Goal: Information Seeking & Learning: Learn about a topic

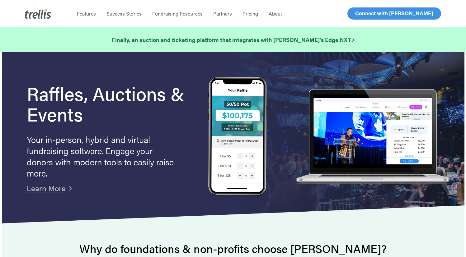
click at [360, 15] on span "Log In" at bounding box center [362, 13] width 15 height 7
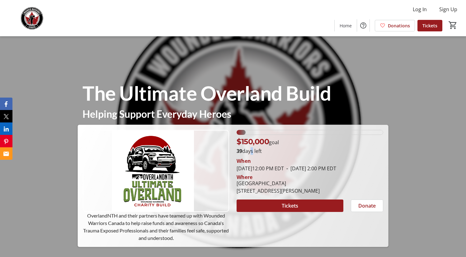
drag, startPoint x: 252, startPoint y: 151, endPoint x: 187, endPoint y: 177, distance: 70.1
click at [247, 151] on p "39 days left" at bounding box center [309, 150] width 146 height 7
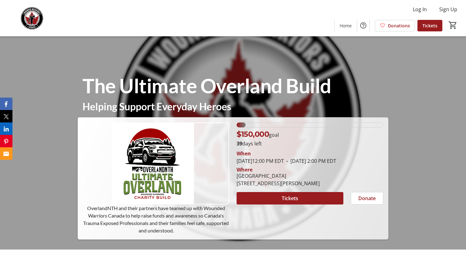
click at [338, 150] on div "When" at bounding box center [309, 153] width 146 height 7
click at [241, 124] on div "6.138166666666667% of fundraising goal reached" at bounding box center [240, 125] width 9 height 5
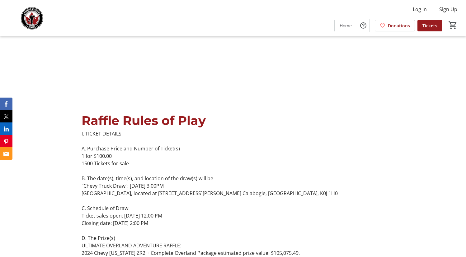
scroll to position [1716, 0]
